Goal: Task Accomplishment & Management: Use online tool/utility

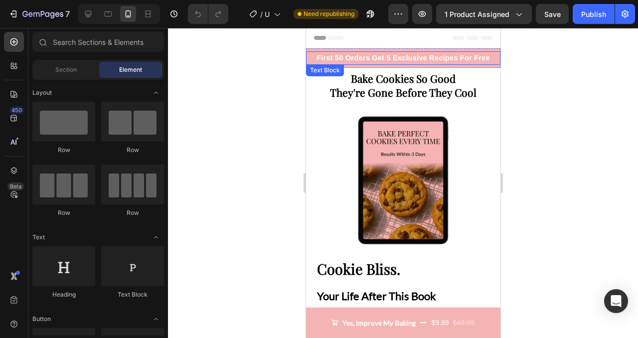
click at [332, 60] on p "First 50 Orders Get 5 Exclusive Recipes For Free" at bounding box center [402, 57] width 192 height 11
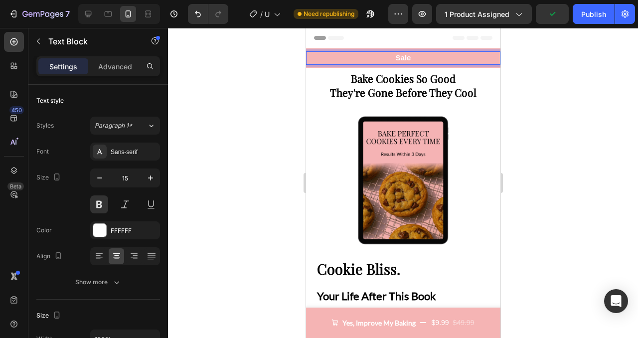
click at [405, 53] on p "Sale" at bounding box center [402, 57] width 192 height 11
click at [373, 58] on p "80% Discount ([DATE] Only" at bounding box center [402, 57] width 192 height 11
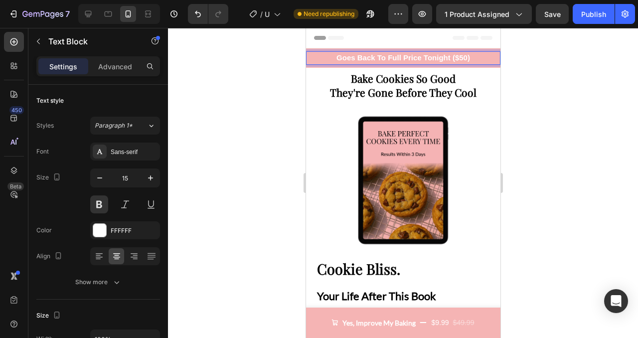
click at [433, 55] on p "Goes Back To Full Price Tonight ($50)" at bounding box center [402, 57] width 192 height 11
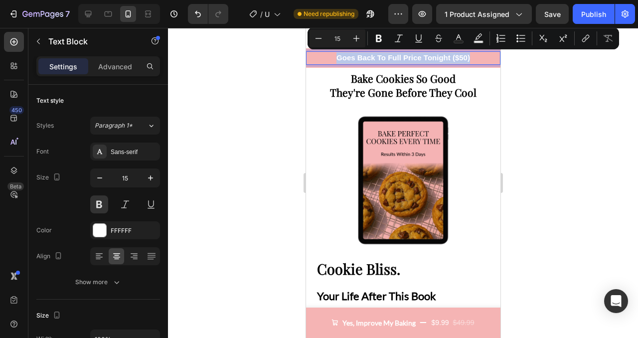
copy p "Goes Back To Full Price Tonight ($50)"
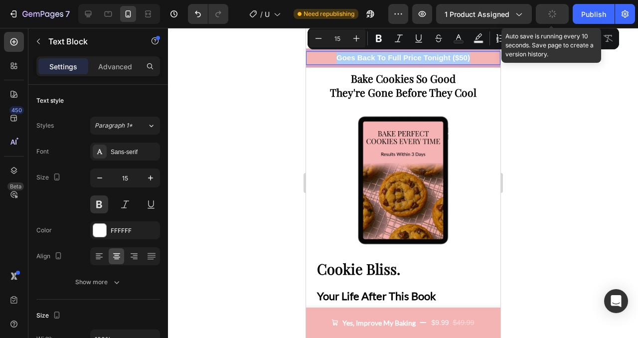
click at [547, 14] on button "button" at bounding box center [551, 14] width 33 height 20
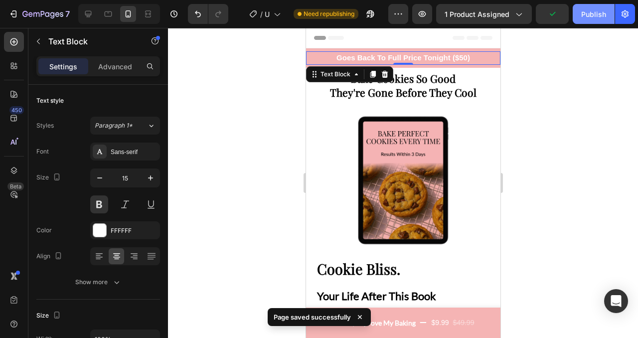
click at [591, 16] on div "Publish" at bounding box center [593, 14] width 25 height 10
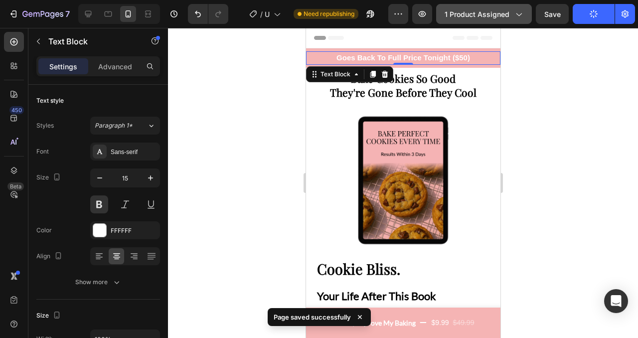
click at [507, 20] on button "1 product assigned" at bounding box center [484, 14] width 96 height 20
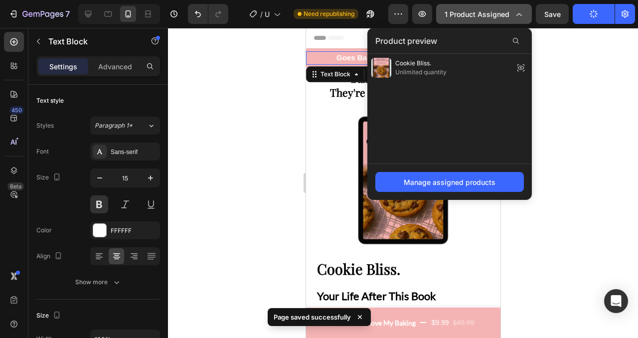
click at [507, 20] on button "1 product assigned" at bounding box center [484, 14] width 96 height 20
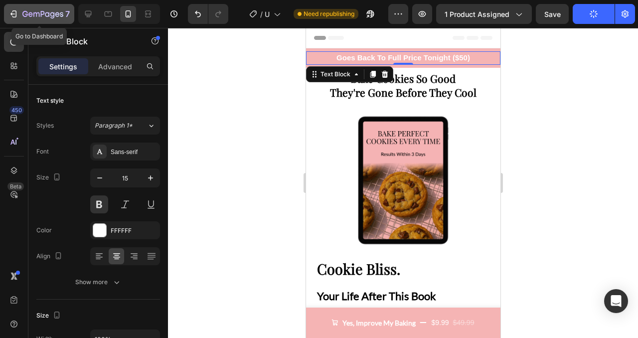
click at [41, 14] on icon "button" at bounding box center [43, 14] width 4 height 6
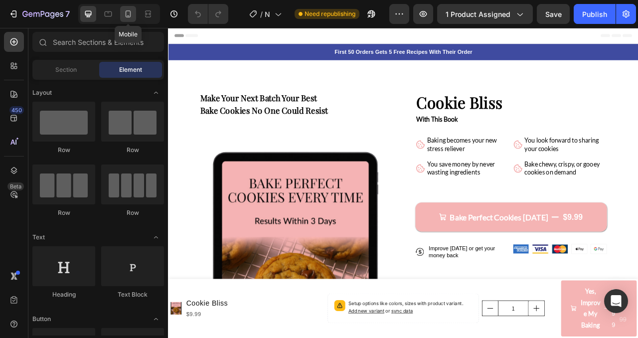
click at [129, 13] on icon at bounding box center [128, 14] width 10 height 10
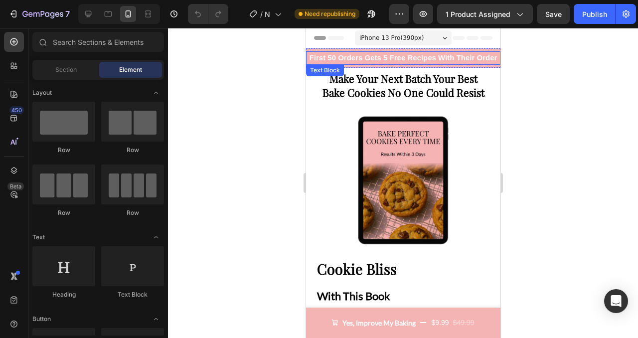
click at [373, 58] on p "First 50 Orders Gets 5 Free Recipes With Their Order" at bounding box center [402, 57] width 192 height 11
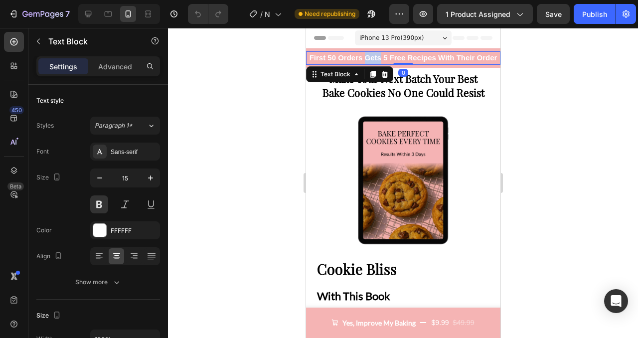
click at [373, 58] on p "First 50 Orders Gets 5 Free Recipes With Their Order" at bounding box center [402, 57] width 192 height 11
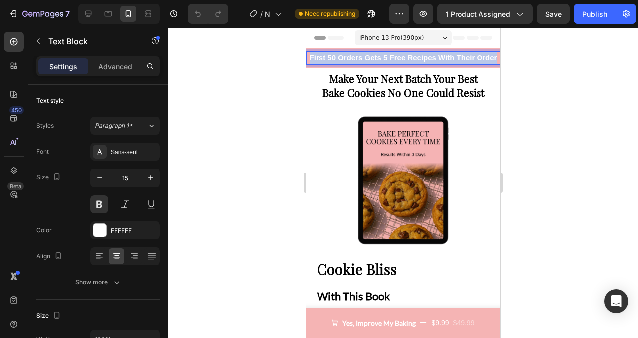
click at [373, 58] on p "First 50 Orders Gets 5 Free Recipes With Their Order" at bounding box center [402, 57] width 192 height 11
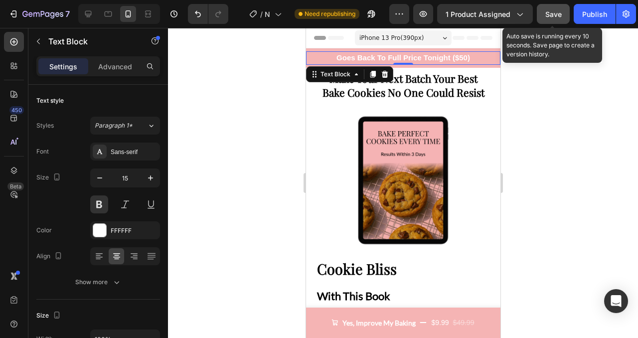
click at [548, 17] on span "Save" at bounding box center [553, 14] width 16 height 8
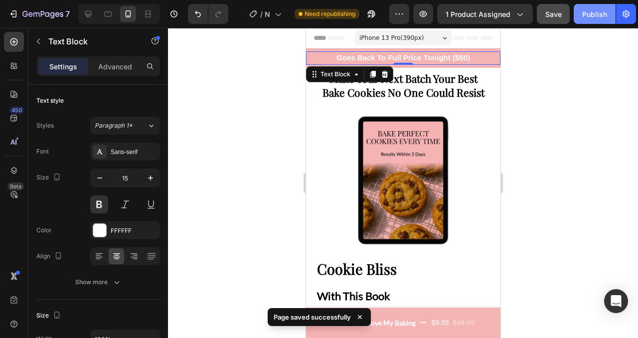
click at [585, 22] on button "Publish" at bounding box center [594, 14] width 42 height 20
